Goal: Transaction & Acquisition: Purchase product/service

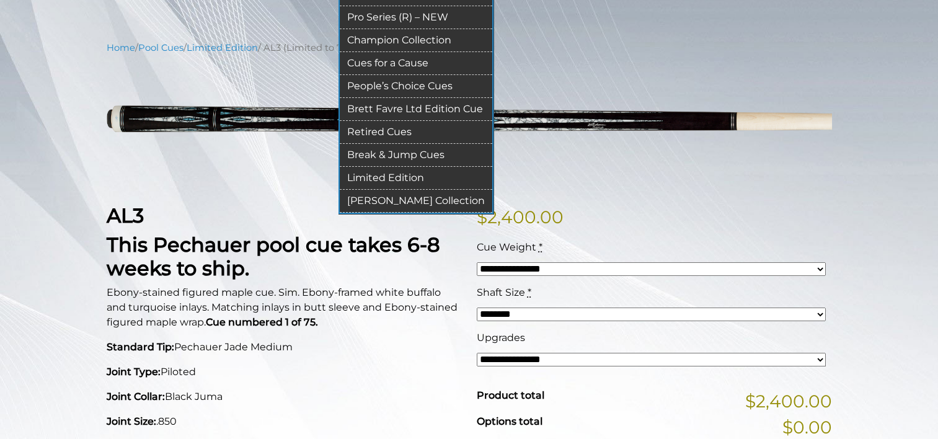
scroll to position [127, 0]
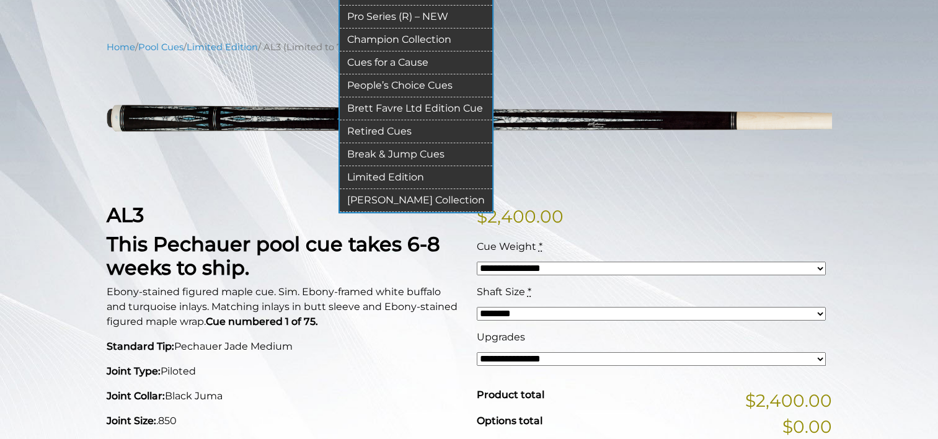
click at [387, 194] on link "[PERSON_NAME] Collection" at bounding box center [416, 200] width 153 height 23
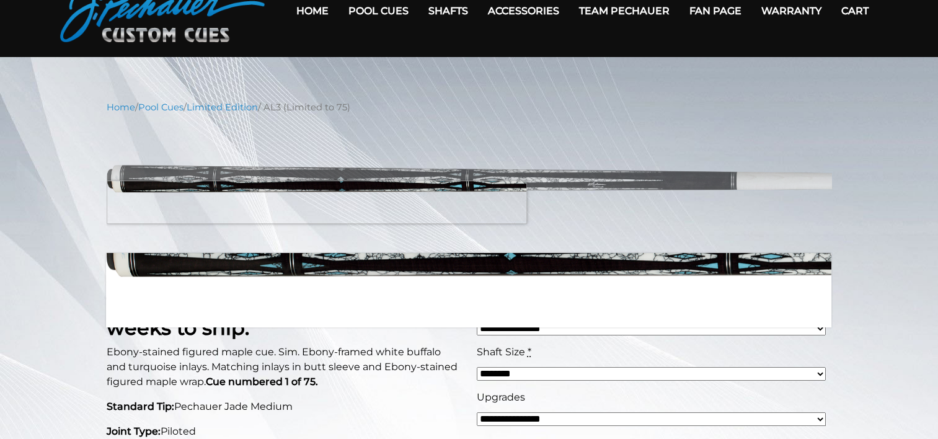
scroll to position [0, 0]
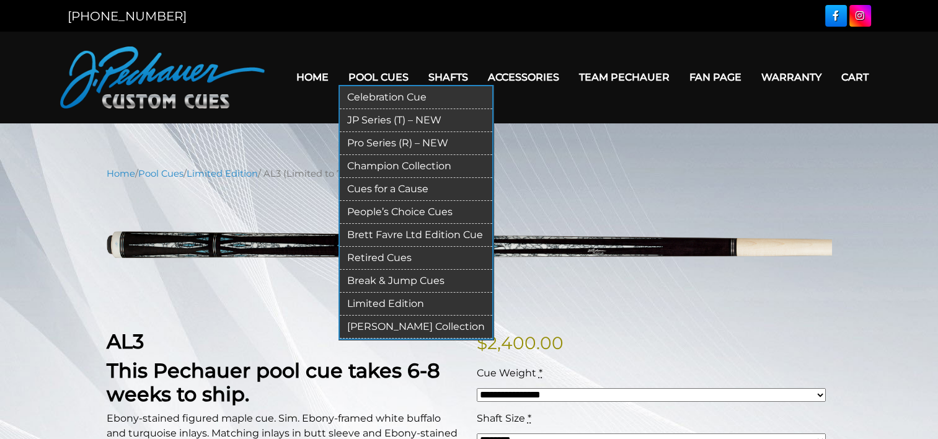
click at [383, 139] on link "Pro Series (R) – NEW" at bounding box center [416, 143] width 153 height 23
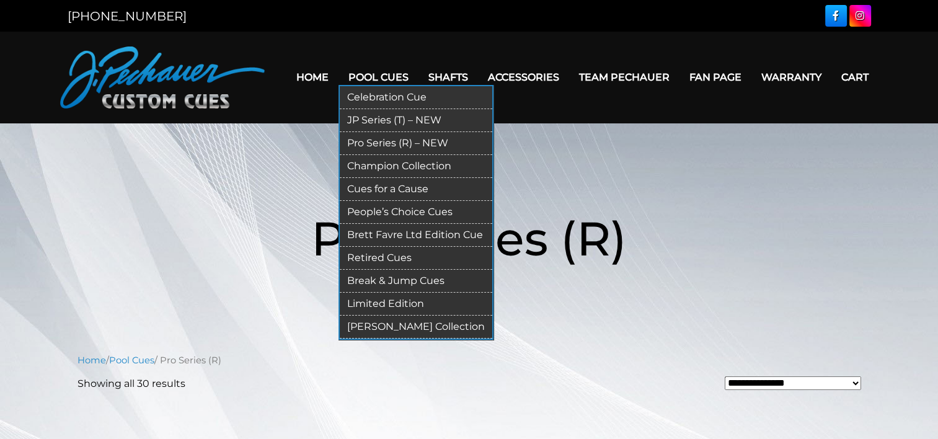
click at [396, 252] on link "Retired Cues" at bounding box center [416, 258] width 153 height 23
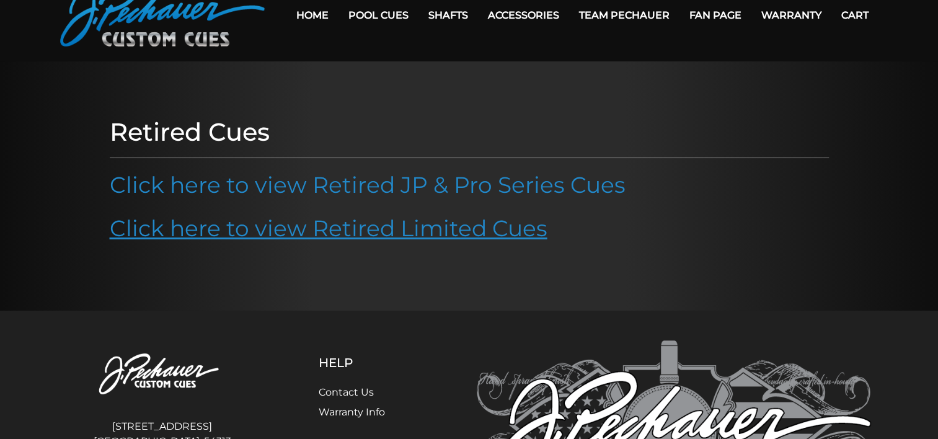
scroll to position [63, 0]
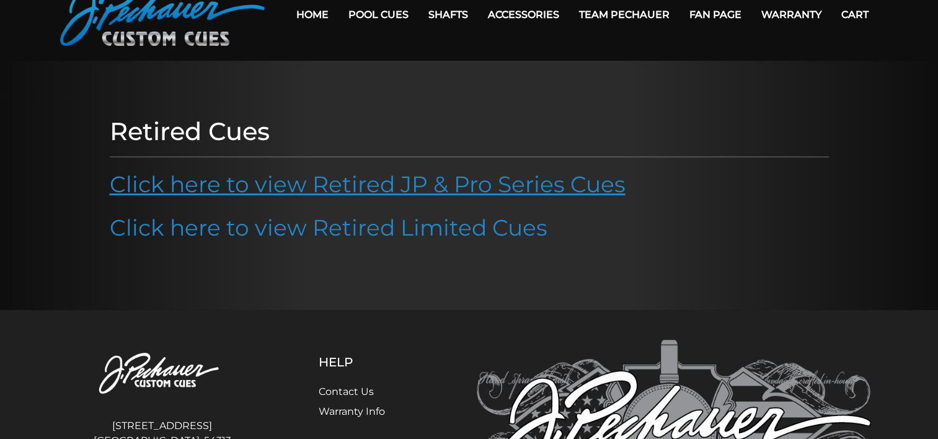
click at [351, 190] on link "Click here to view Retired JP & Pro Series Cues" at bounding box center [368, 184] width 516 height 27
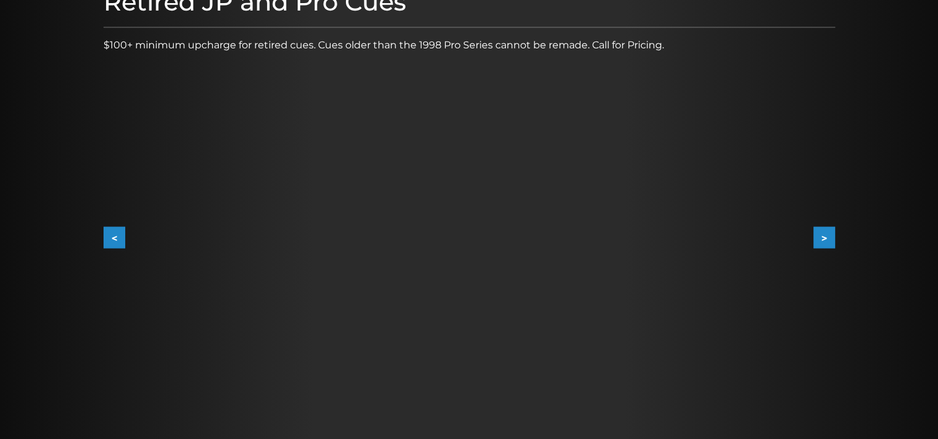
scroll to position [189, 0]
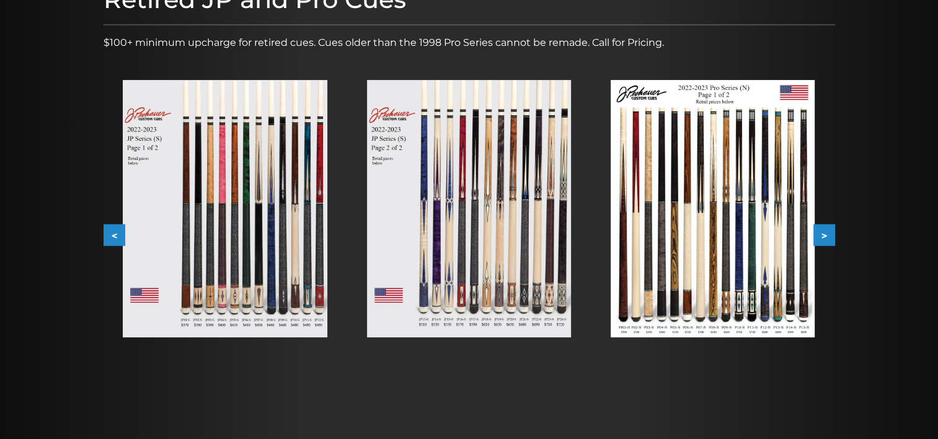
click at [659, 212] on img at bounding box center [713, 208] width 204 height 257
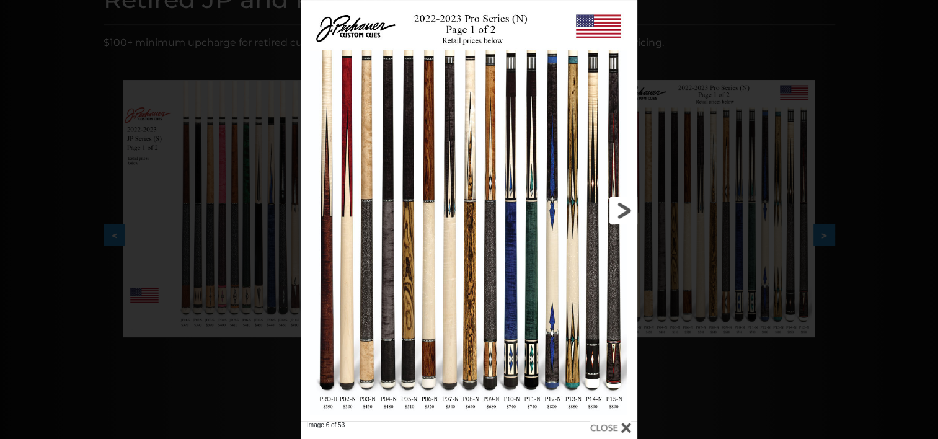
click at [617, 211] on link at bounding box center [561, 210] width 151 height 421
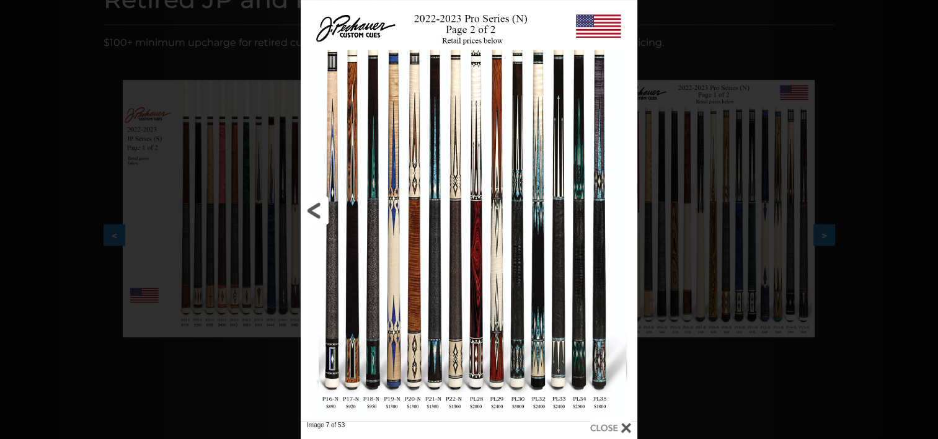
click at [314, 212] on link at bounding box center [376, 210] width 151 height 421
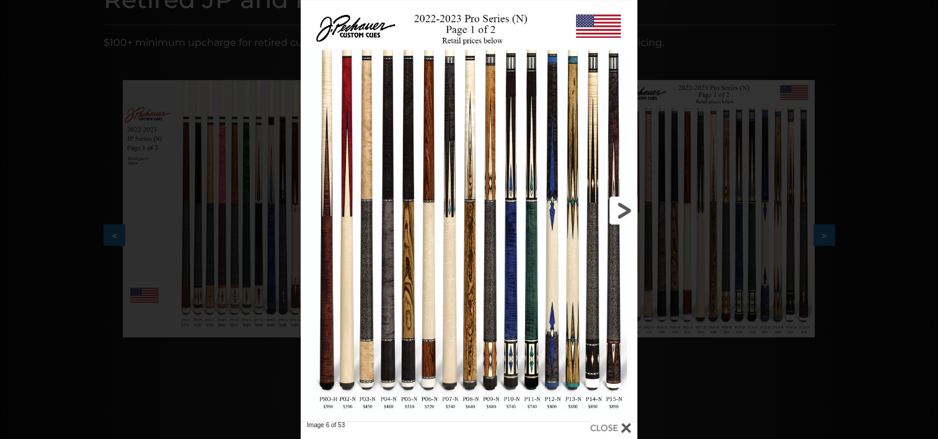
click at [607, 256] on link at bounding box center [561, 210] width 151 height 421
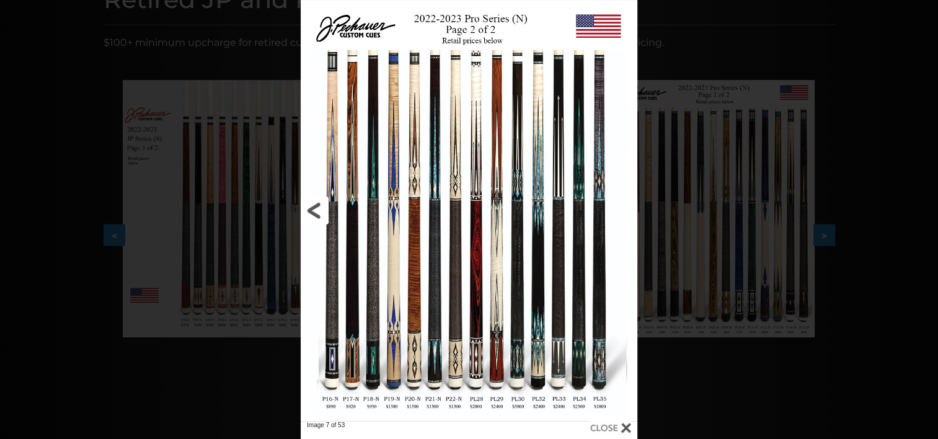
click at [310, 211] on link at bounding box center [376, 210] width 151 height 421
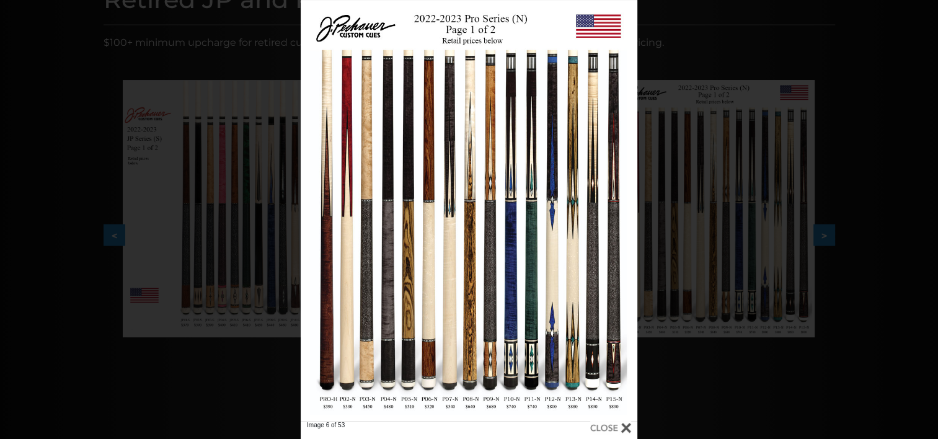
click at [737, 38] on div "Image 6 of 53" at bounding box center [469, 219] width 938 height 439
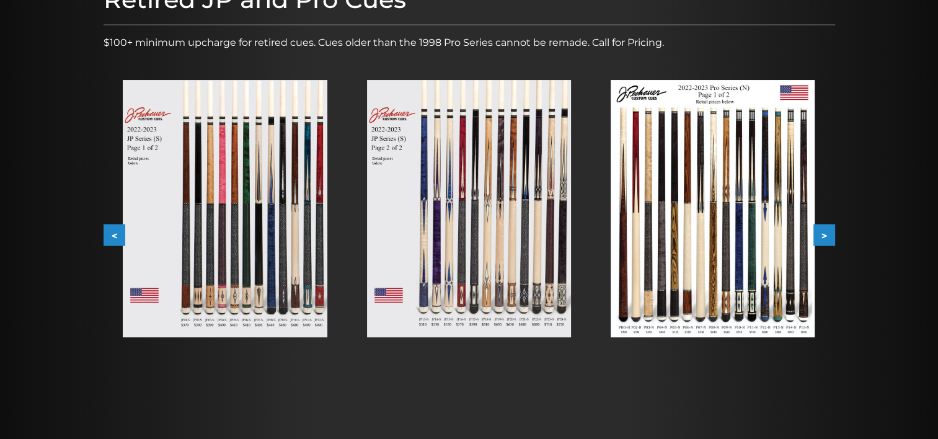
click at [826, 236] on button ">" at bounding box center [825, 236] width 22 height 22
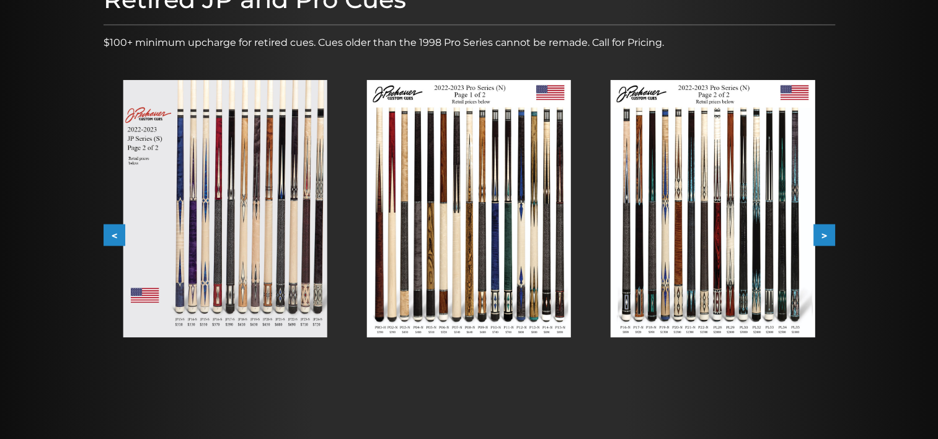
click at [825, 233] on button ">" at bounding box center [825, 236] width 22 height 22
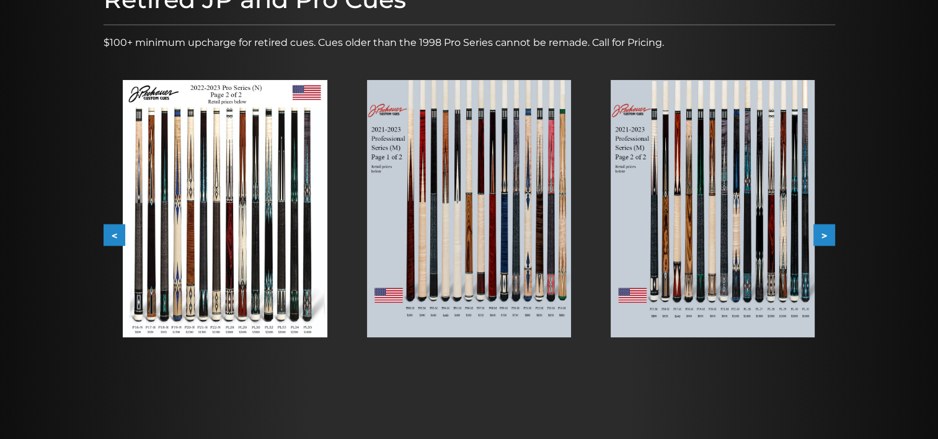
click at [825, 232] on button ">" at bounding box center [825, 236] width 22 height 22
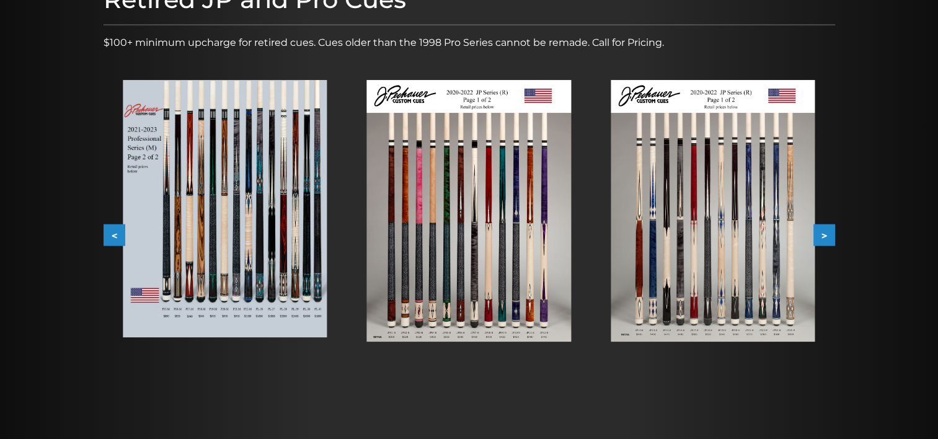
click at [825, 232] on button ">" at bounding box center [825, 236] width 22 height 22
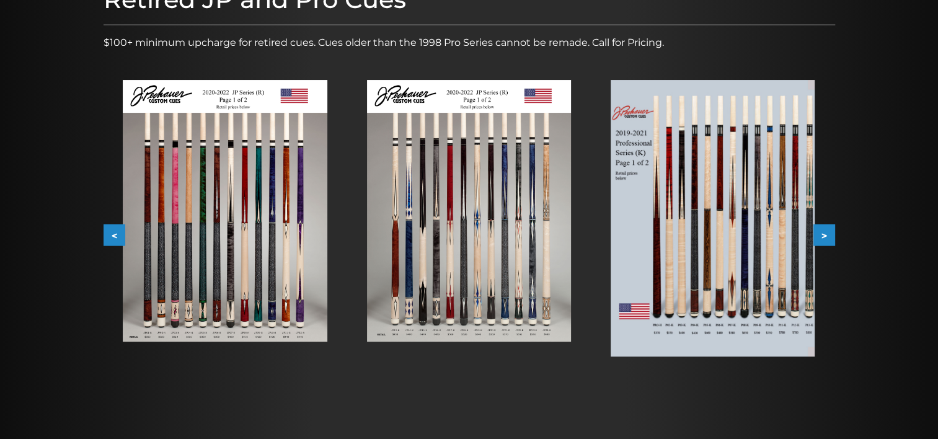
click at [825, 232] on button ">" at bounding box center [825, 236] width 22 height 22
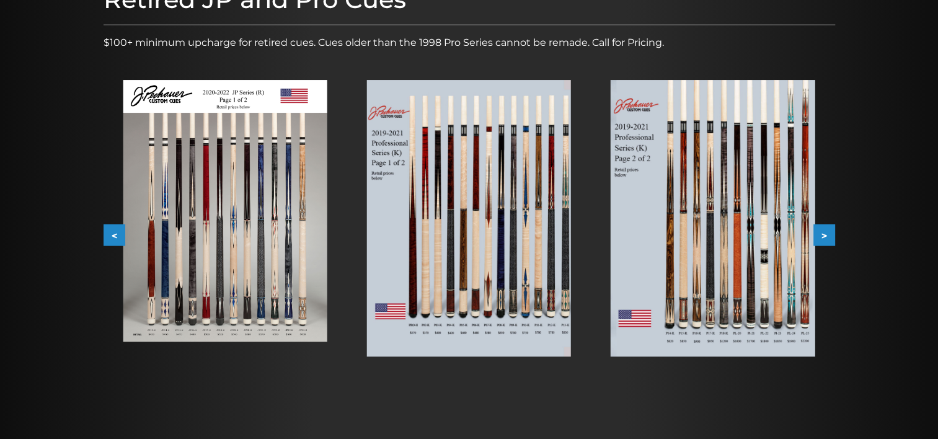
click at [825, 232] on button ">" at bounding box center [825, 236] width 22 height 22
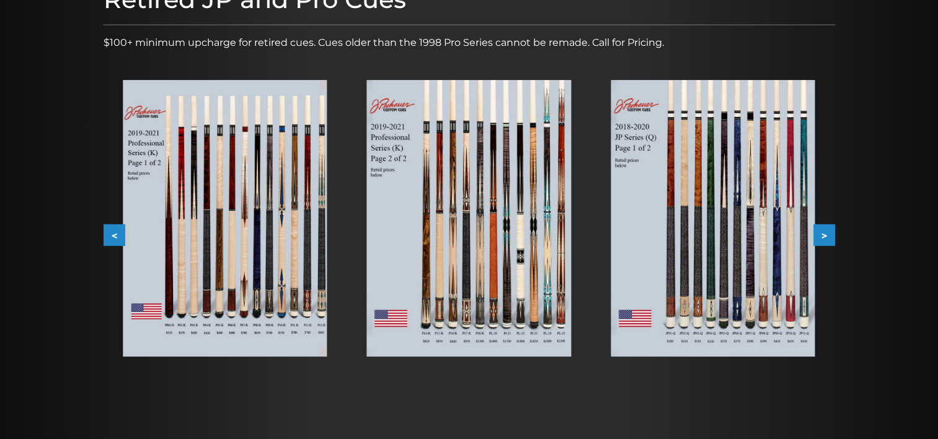
click at [825, 232] on button ">" at bounding box center [825, 236] width 22 height 22
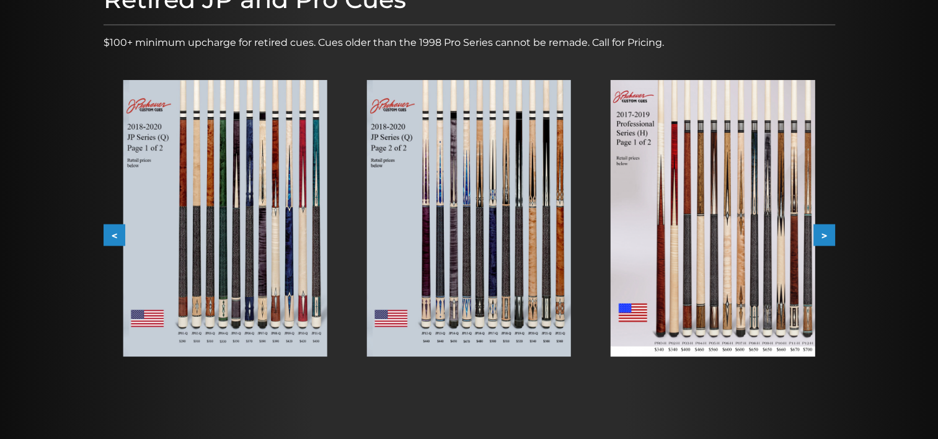
click at [825, 232] on button ">" at bounding box center [825, 236] width 22 height 22
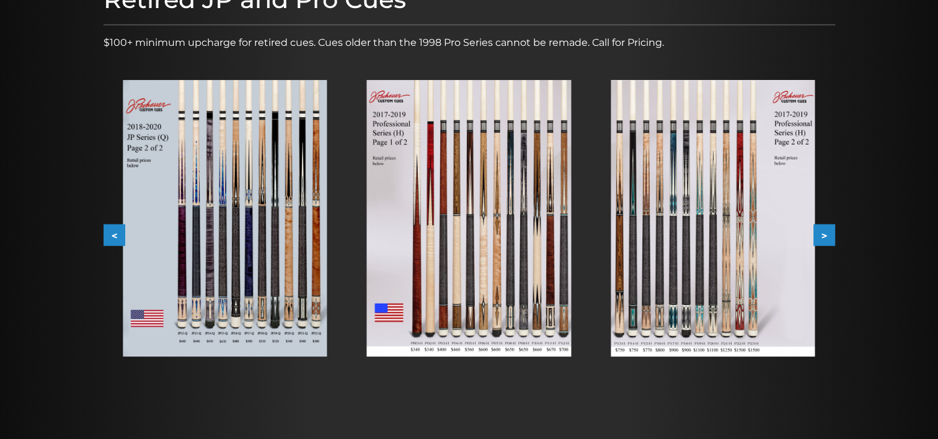
click at [825, 232] on button ">" at bounding box center [825, 236] width 22 height 22
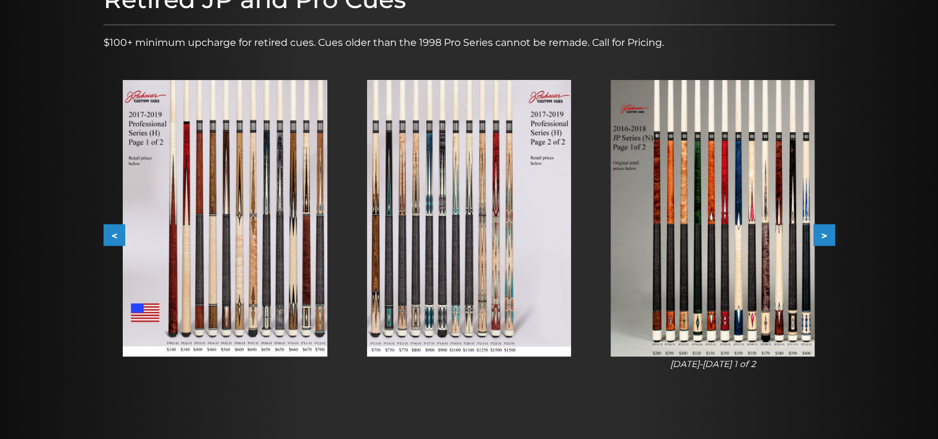
click at [825, 232] on button ">" at bounding box center [825, 236] width 22 height 22
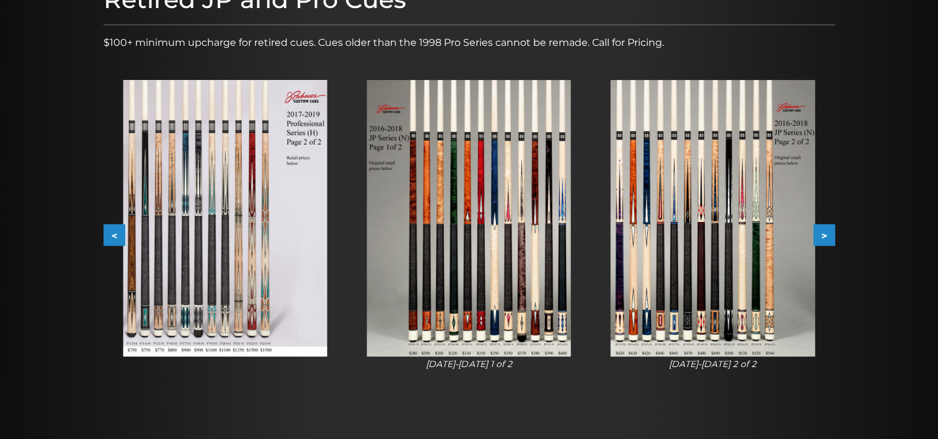
click at [825, 232] on button ">" at bounding box center [825, 236] width 22 height 22
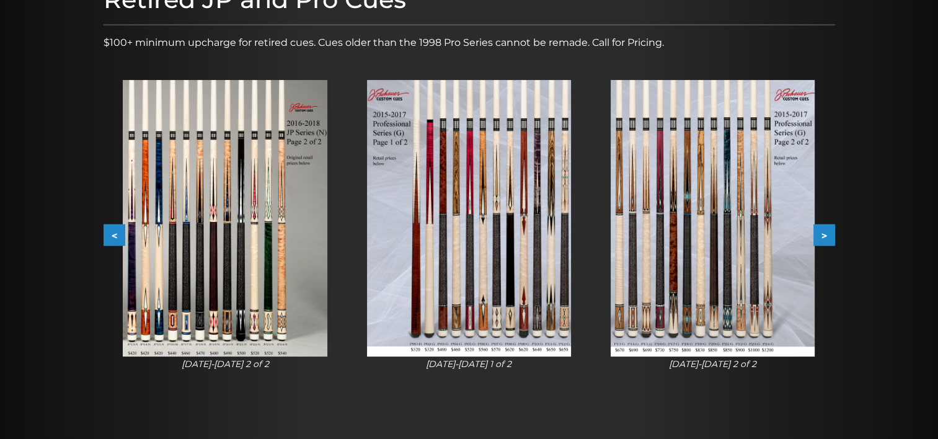
click at [825, 232] on button ">" at bounding box center [825, 236] width 22 height 22
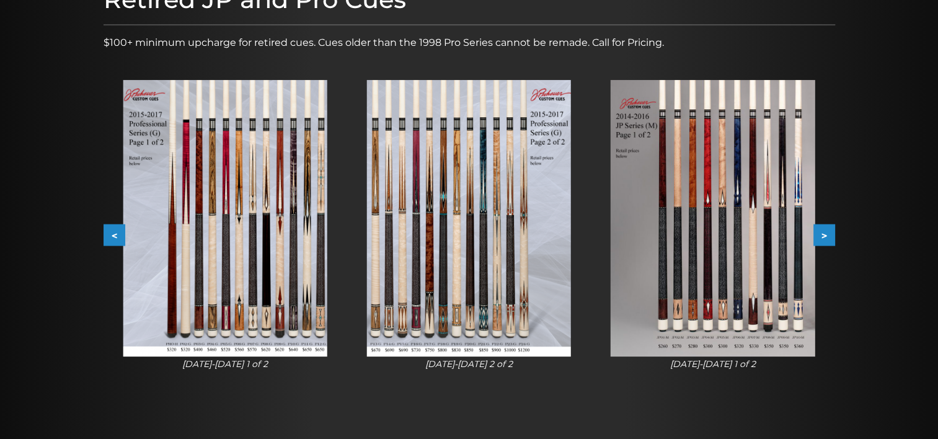
click at [825, 232] on button ">" at bounding box center [825, 236] width 22 height 22
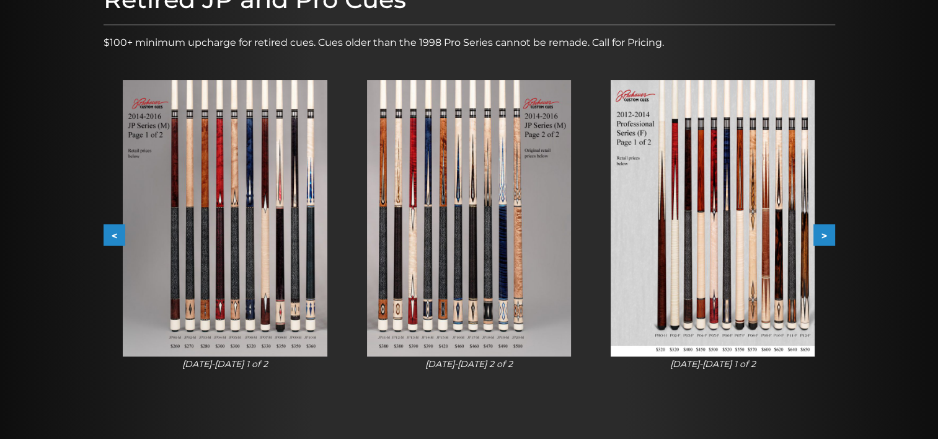
click at [109, 233] on button "<" at bounding box center [115, 236] width 22 height 22
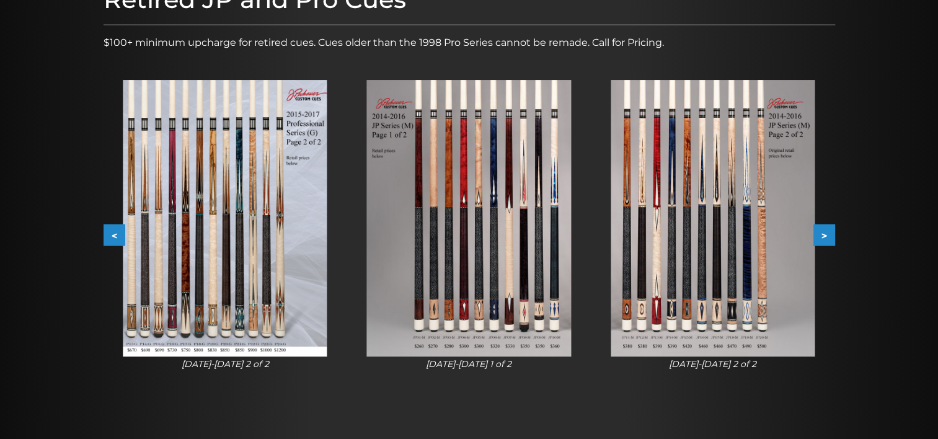
click at [107, 231] on button "<" at bounding box center [115, 236] width 22 height 22
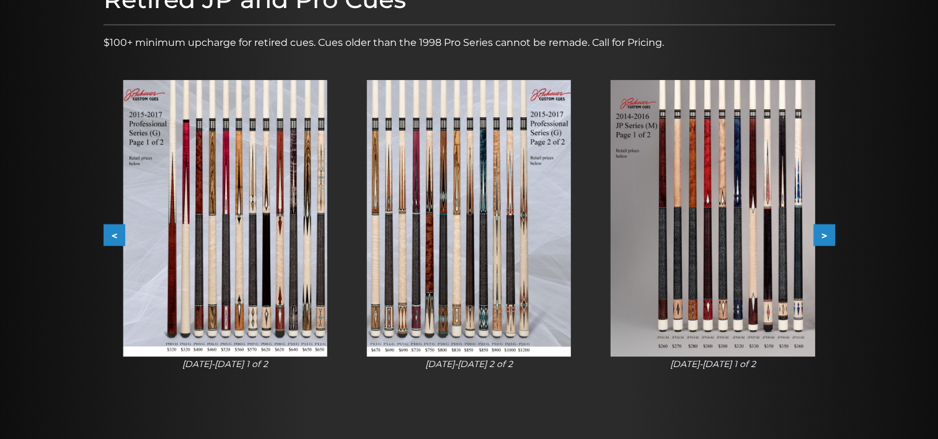
click at [107, 231] on button "<" at bounding box center [115, 236] width 22 height 22
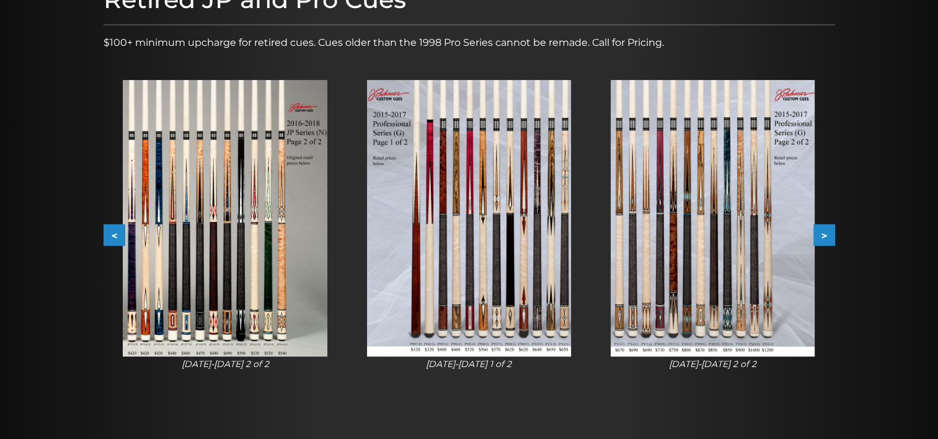
click at [107, 231] on button "<" at bounding box center [115, 236] width 22 height 22
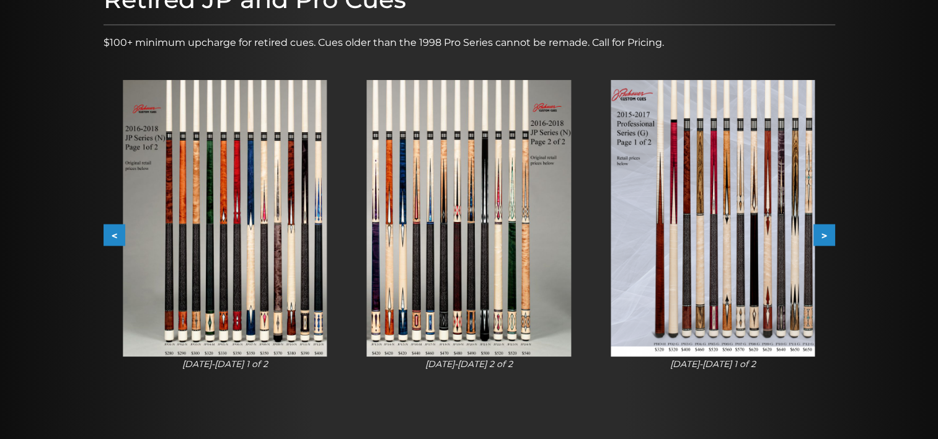
click at [107, 231] on button "<" at bounding box center [115, 236] width 22 height 22
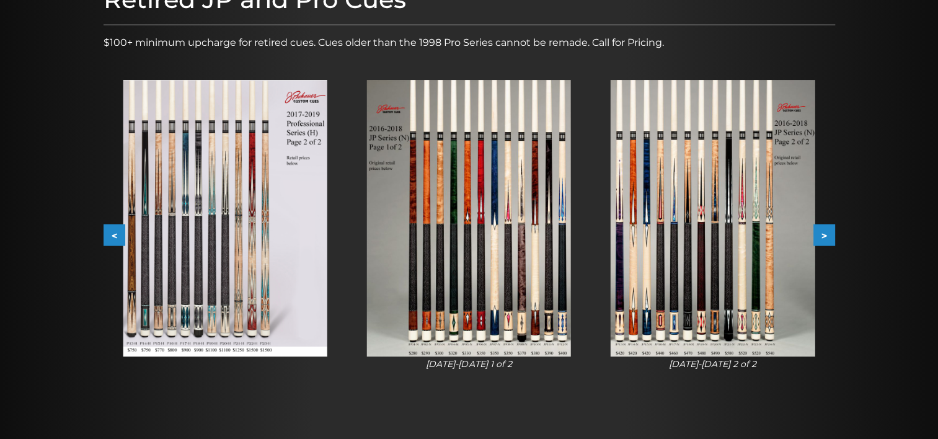
click at [107, 231] on button "<" at bounding box center [115, 236] width 22 height 22
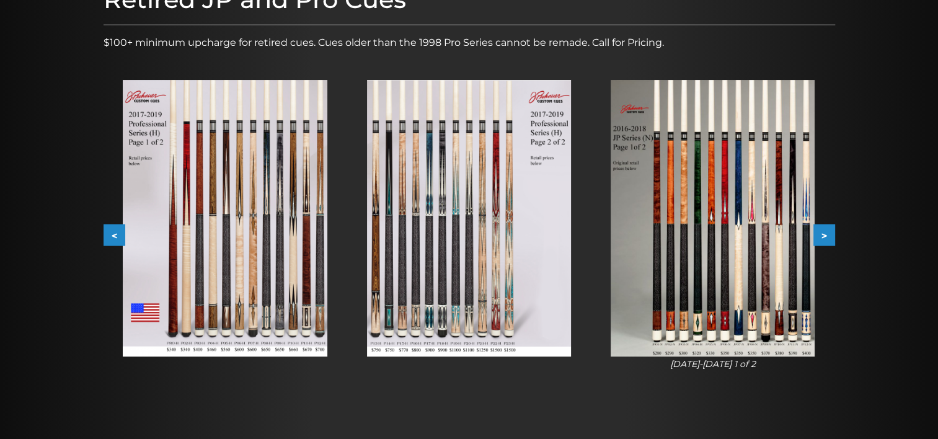
click at [107, 231] on button "<" at bounding box center [115, 236] width 22 height 22
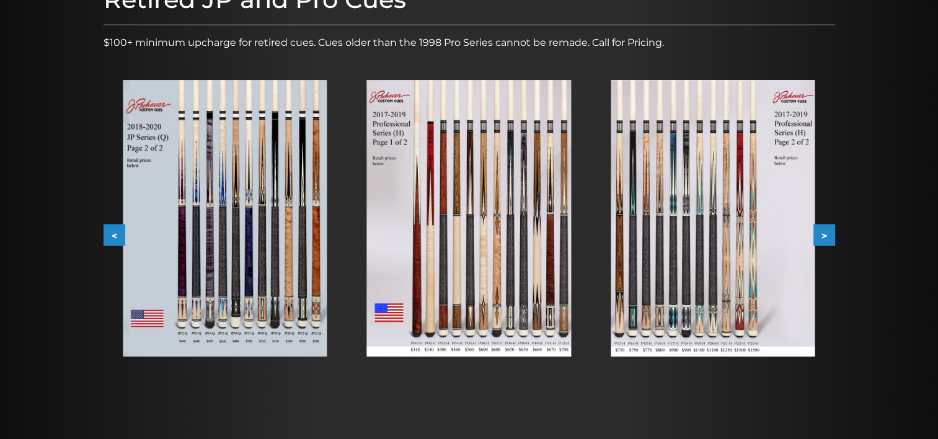
click at [107, 231] on button "<" at bounding box center [115, 236] width 22 height 22
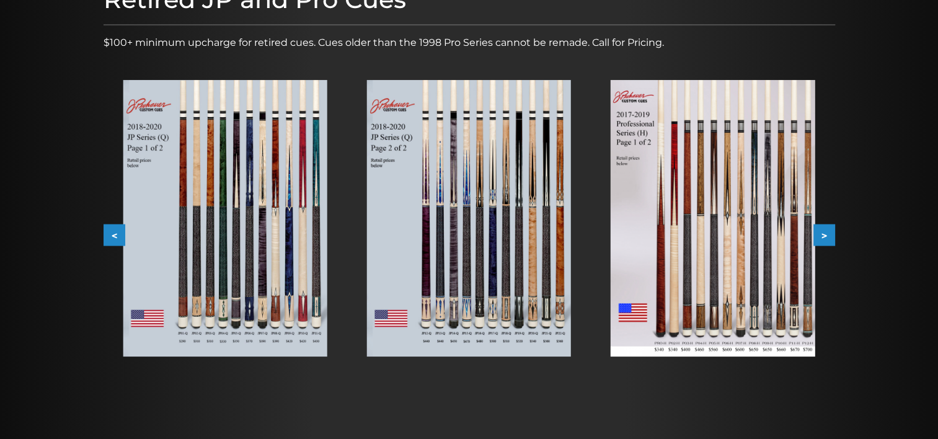
click at [107, 231] on button "<" at bounding box center [115, 236] width 22 height 22
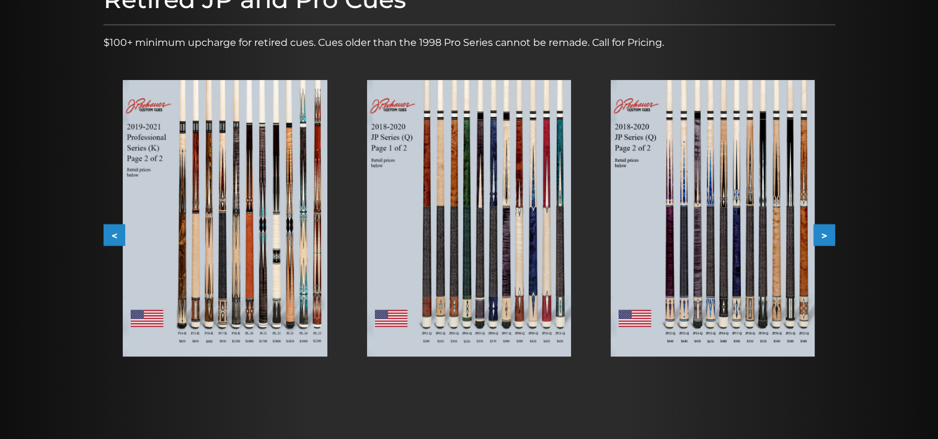
click at [107, 231] on button "<" at bounding box center [115, 236] width 22 height 22
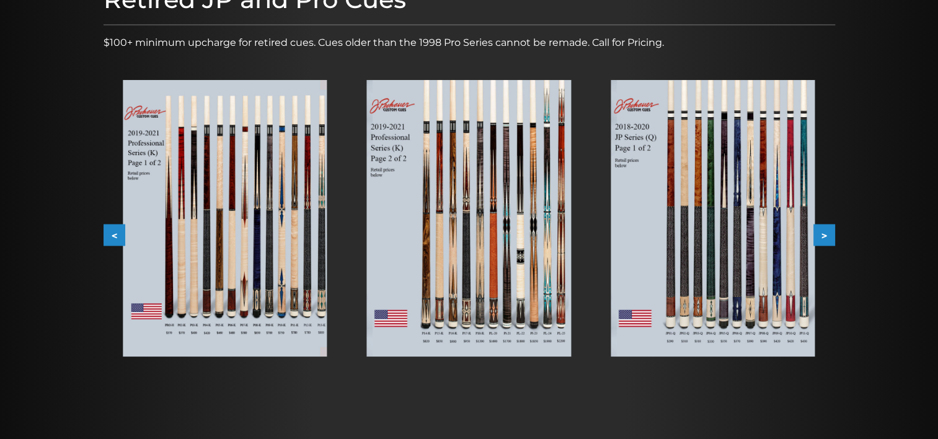
click at [107, 231] on button "<" at bounding box center [115, 236] width 22 height 22
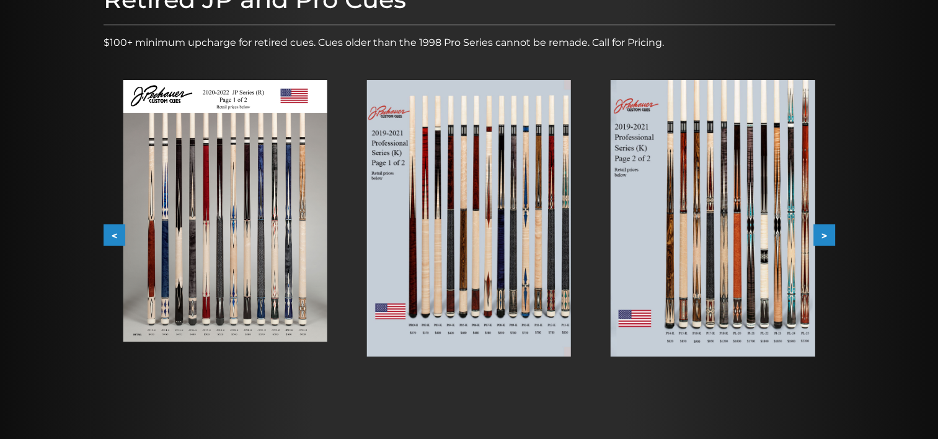
click at [107, 231] on button "<" at bounding box center [115, 236] width 22 height 22
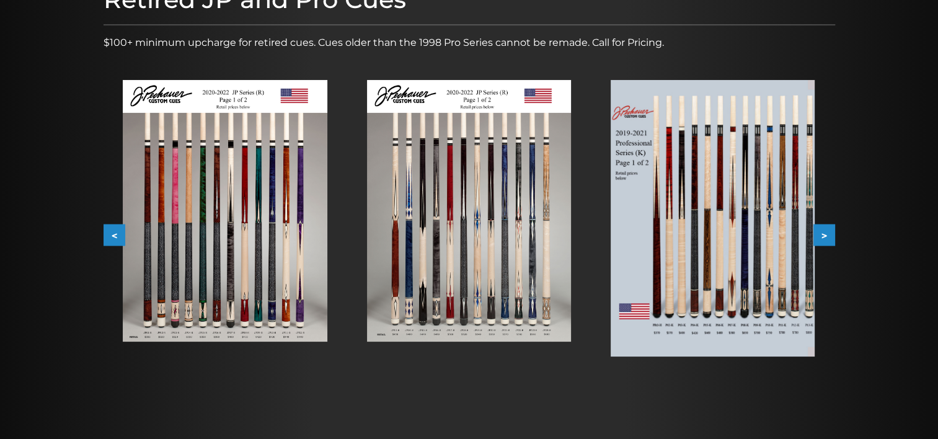
click at [107, 231] on button "<" at bounding box center [115, 236] width 22 height 22
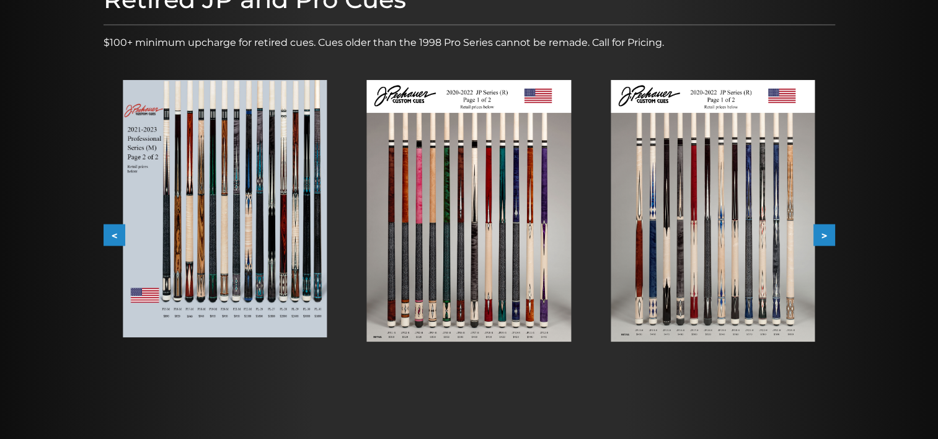
click at [107, 231] on button "<" at bounding box center [115, 236] width 22 height 22
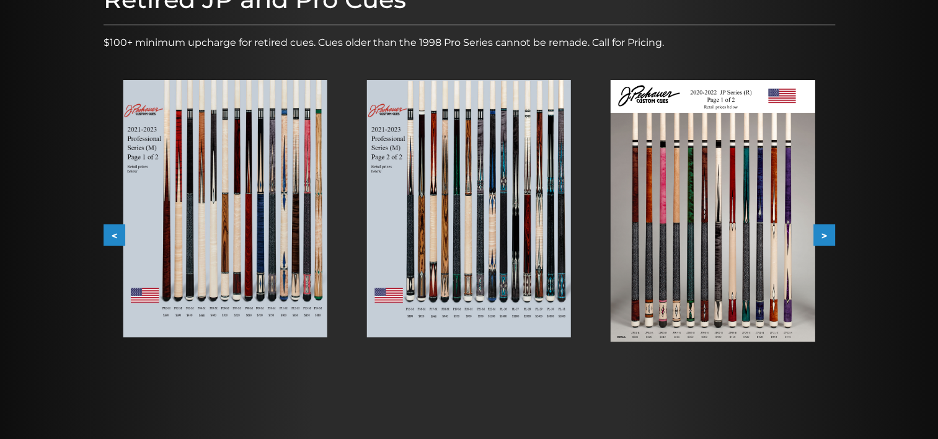
click at [107, 231] on button "<" at bounding box center [115, 236] width 22 height 22
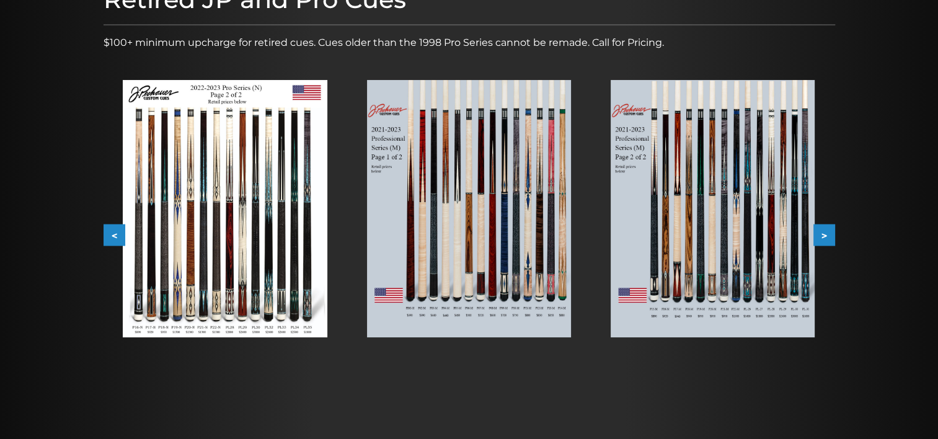
click at [107, 231] on button "<" at bounding box center [115, 236] width 22 height 22
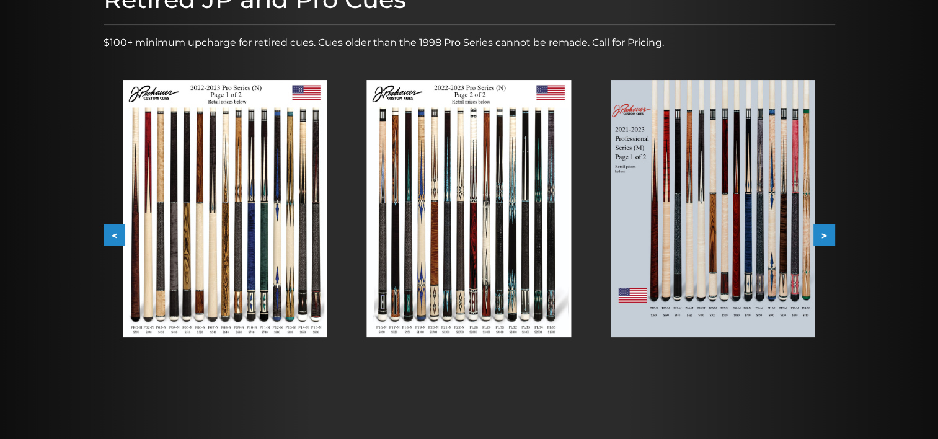
click at [107, 231] on button "<" at bounding box center [115, 236] width 22 height 22
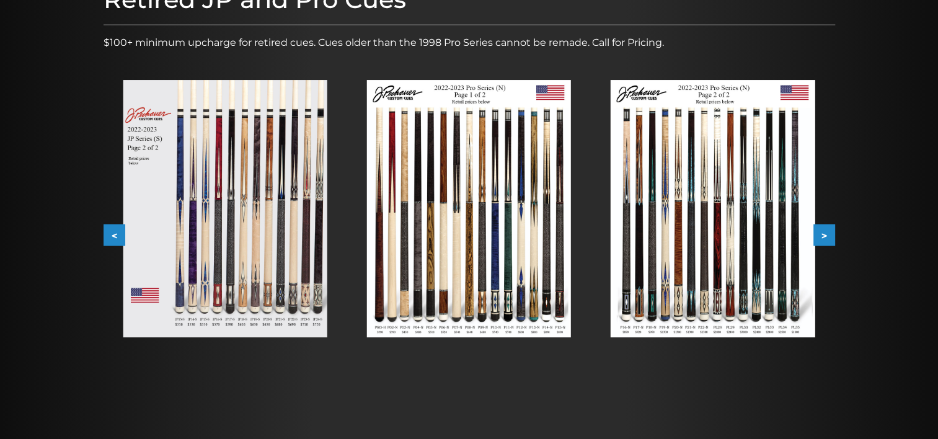
click at [107, 231] on button "<" at bounding box center [115, 236] width 22 height 22
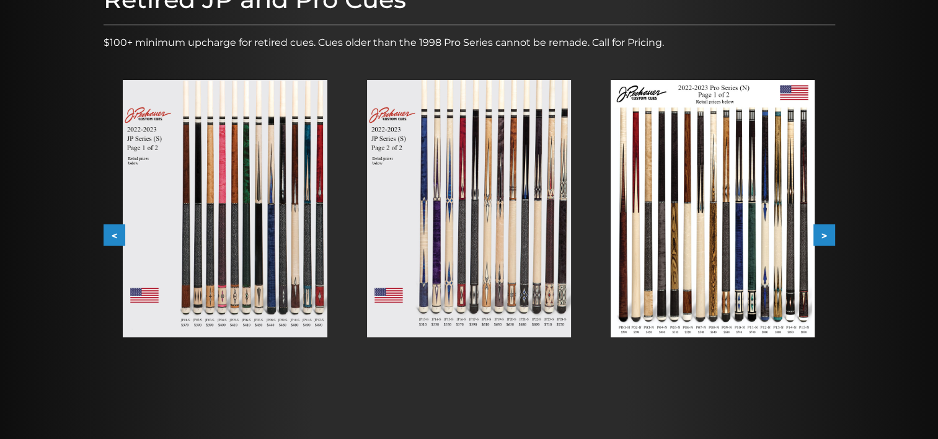
click at [107, 231] on button "<" at bounding box center [115, 236] width 22 height 22
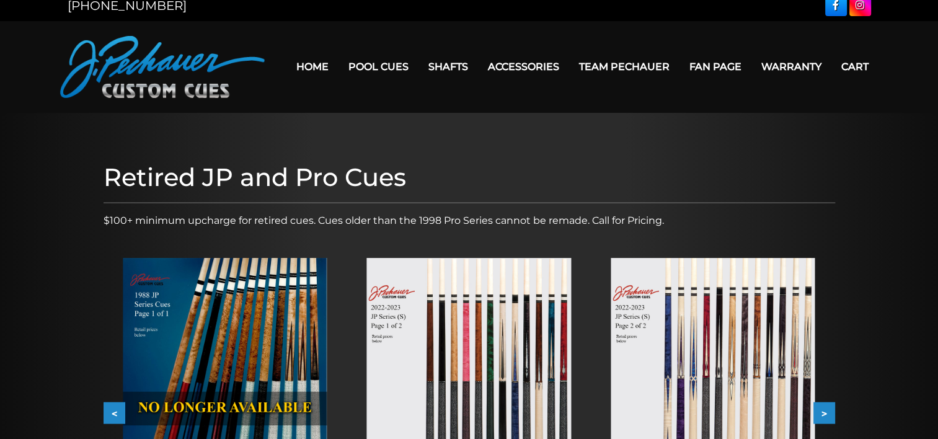
scroll to position [0, 0]
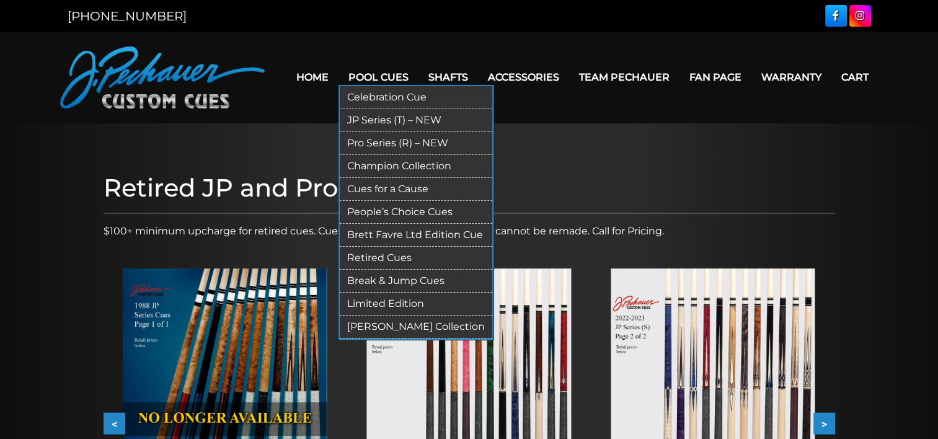
click at [385, 143] on link "Pro Series (R) – NEW" at bounding box center [416, 143] width 153 height 23
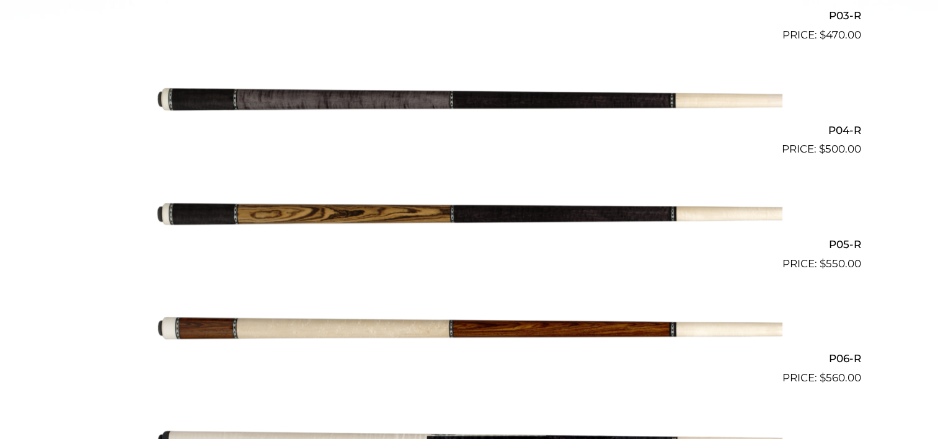
scroll to position [697, 0]
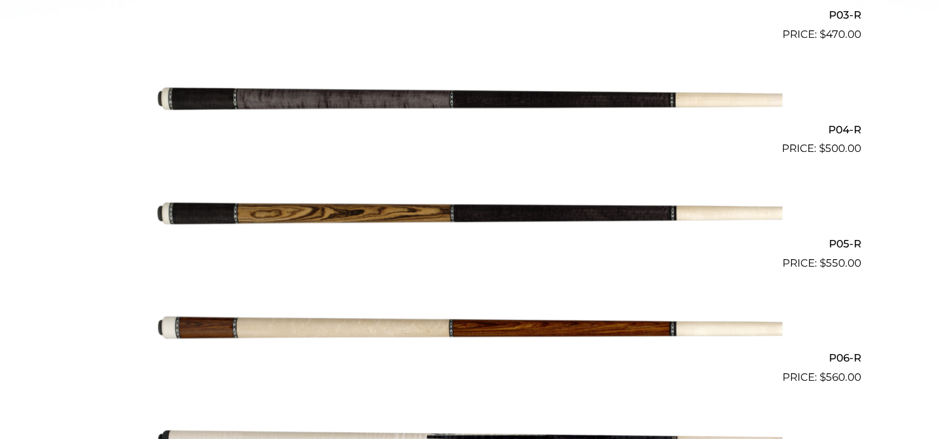
click at [267, 209] on img at bounding box center [469, 214] width 626 height 104
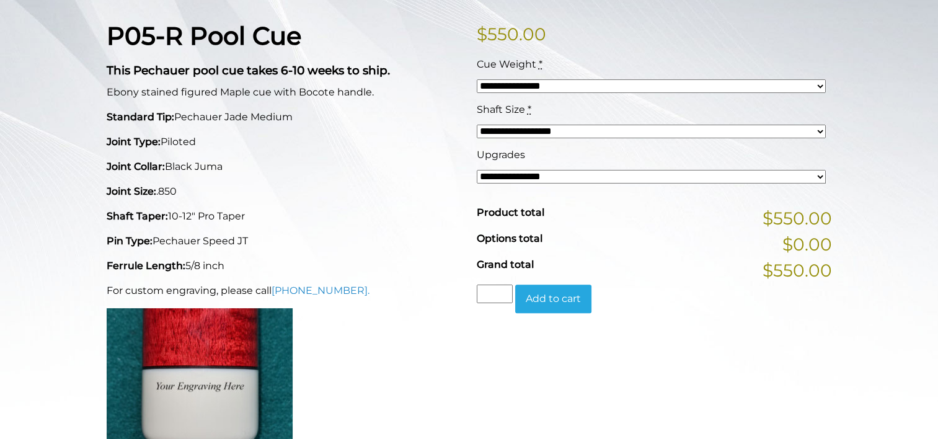
scroll to position [315, 0]
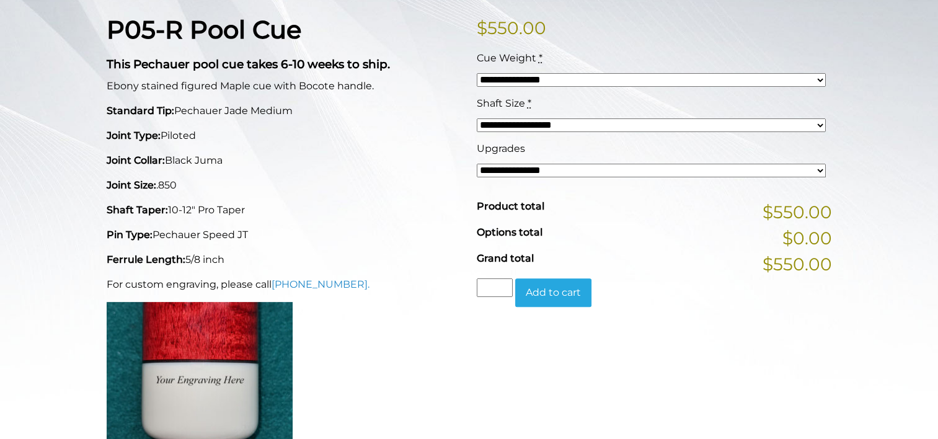
click at [516, 127] on select "**********" at bounding box center [651, 125] width 349 height 14
select select "*****"
click at [477, 118] on select "**********" at bounding box center [651, 125] width 349 height 14
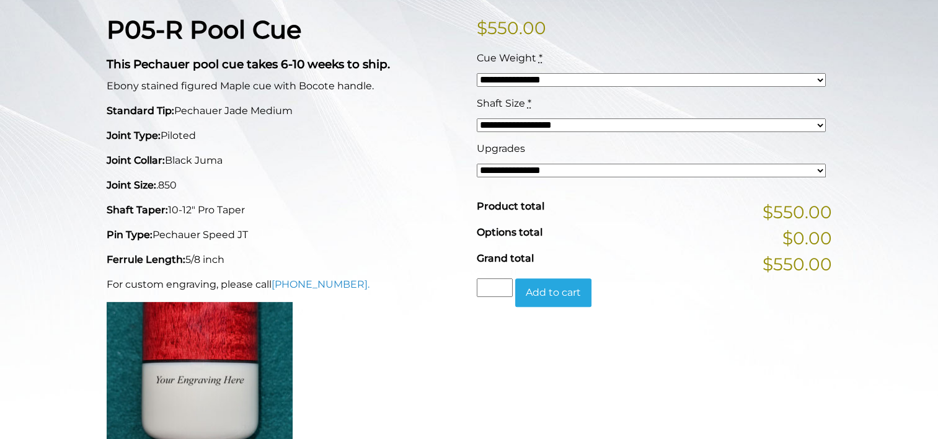
click at [527, 167] on select "**********" at bounding box center [651, 171] width 349 height 14
select select "*****"
click at [477, 164] on select "**********" at bounding box center [651, 171] width 349 height 14
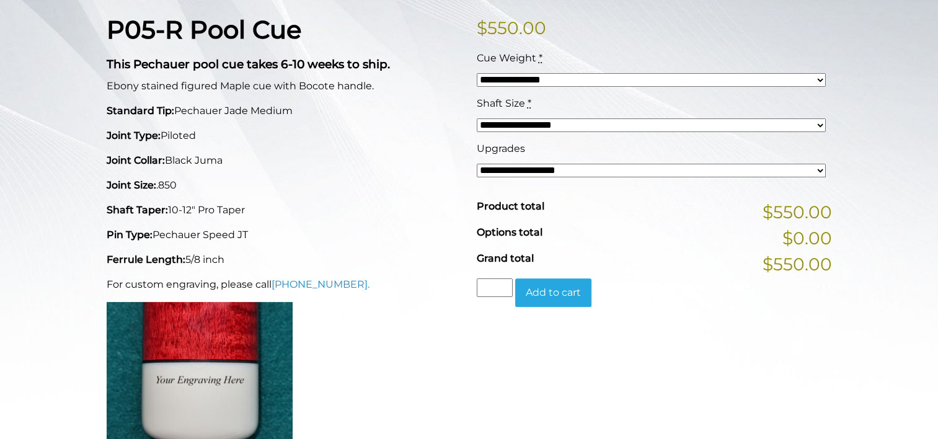
click at [525, 256] on span "Grand total" at bounding box center [505, 258] width 57 height 12
click at [437, 224] on div "P05-R Pool Cue This Pechauer pool cue takes 6-10 weeks to ship. Ebony stained f…" at bounding box center [284, 237] width 370 height 444
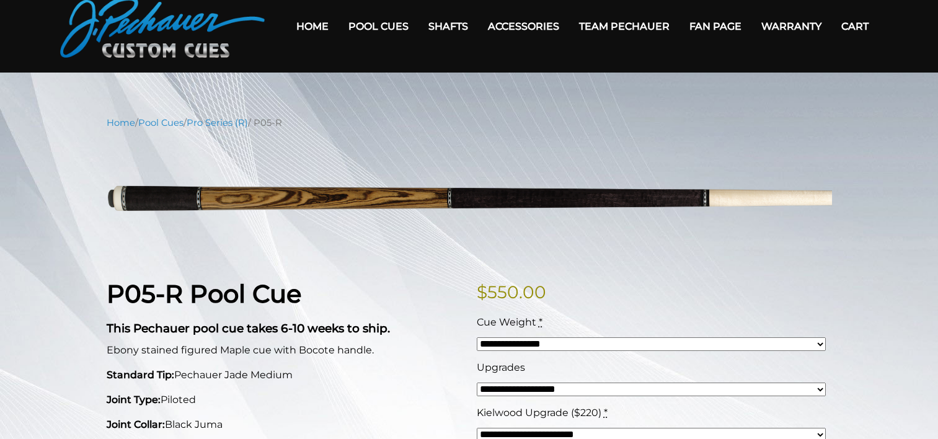
scroll to position [48, 0]
